Goal: Information Seeking & Learning: Learn about a topic

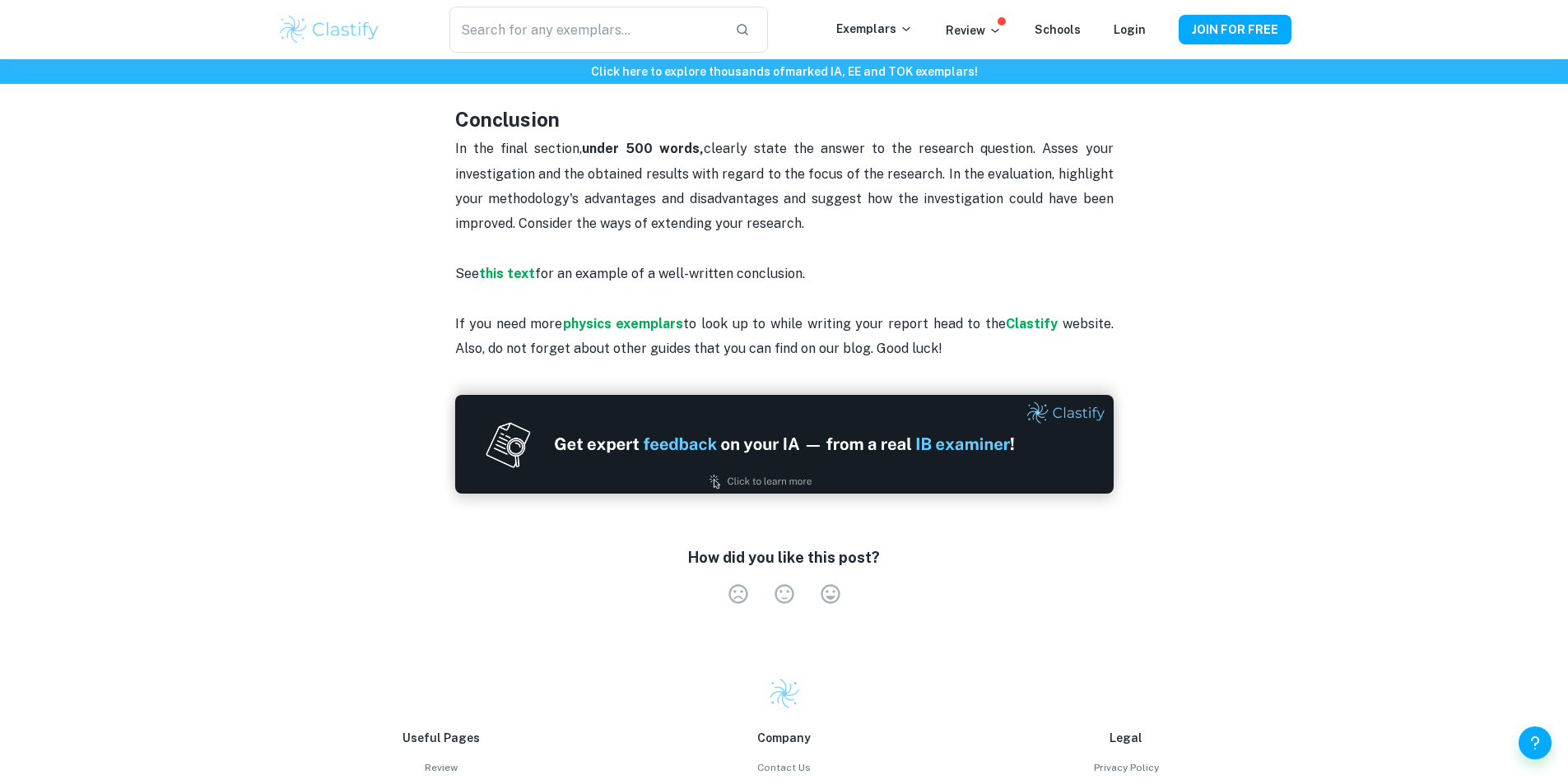
scroll to position [2177, 0]
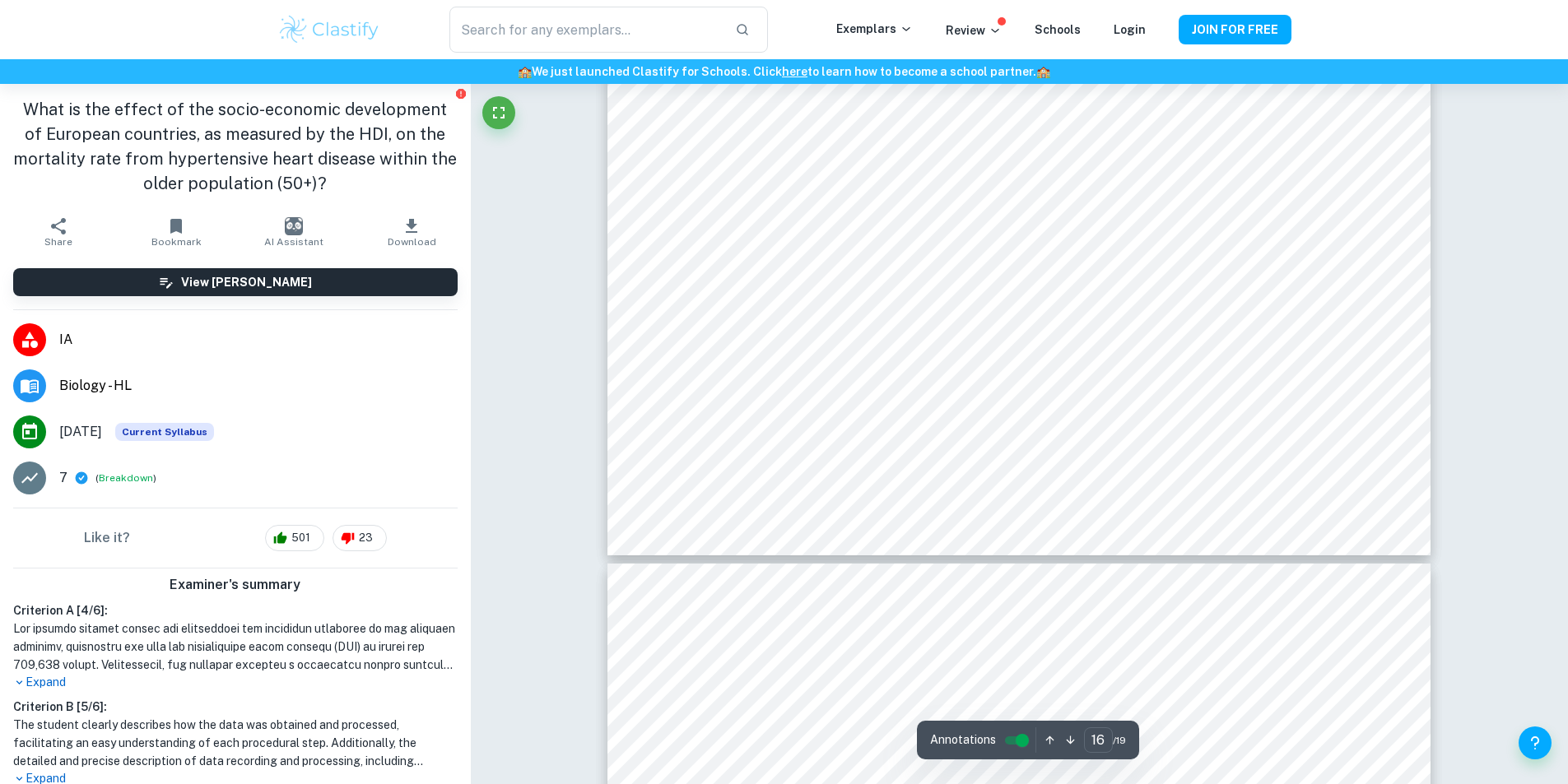
scroll to position [18804, 0]
type input "17"
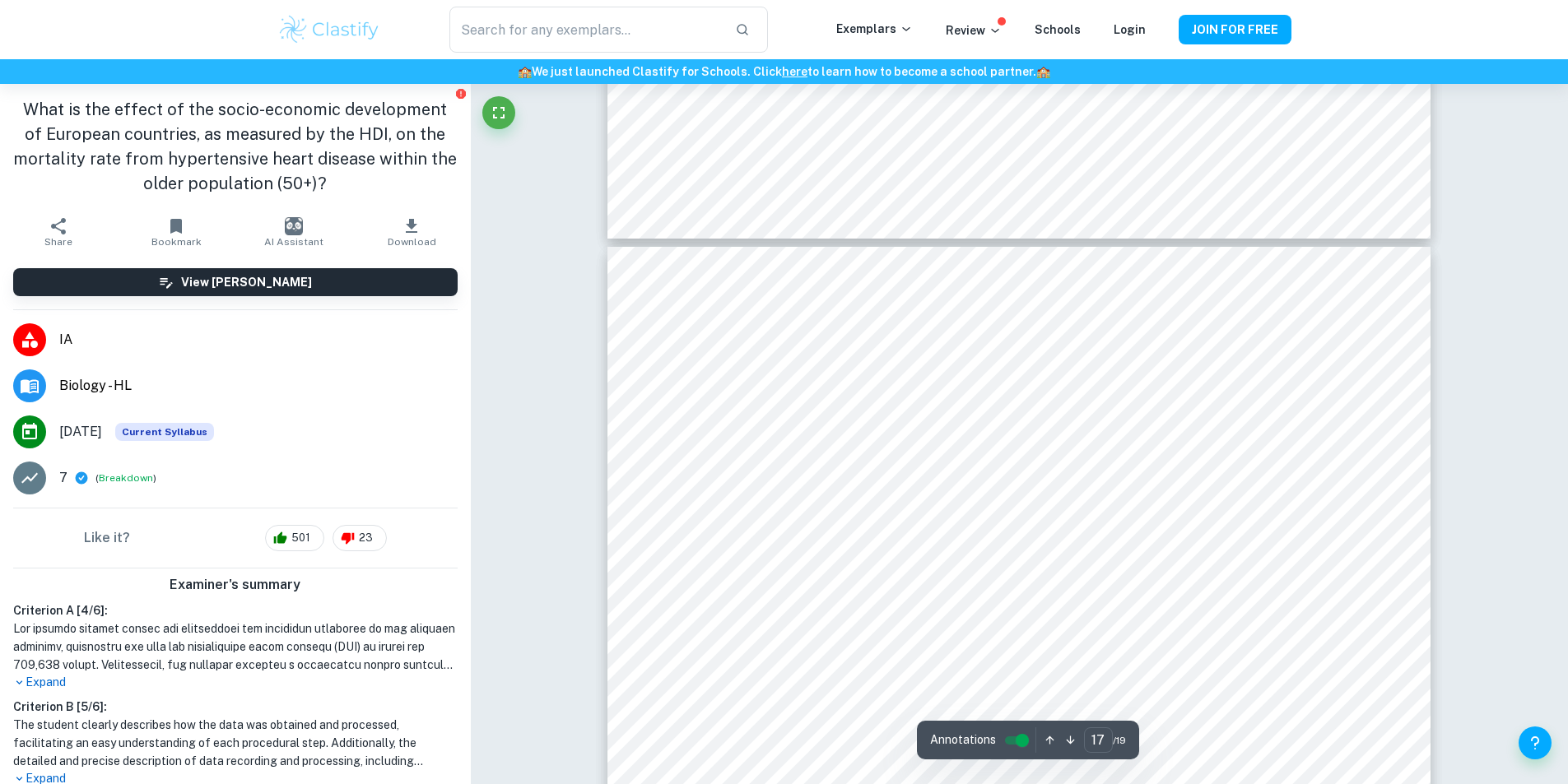
scroll to position [19136, 0]
